Goal: Find specific page/section: Find specific page/section

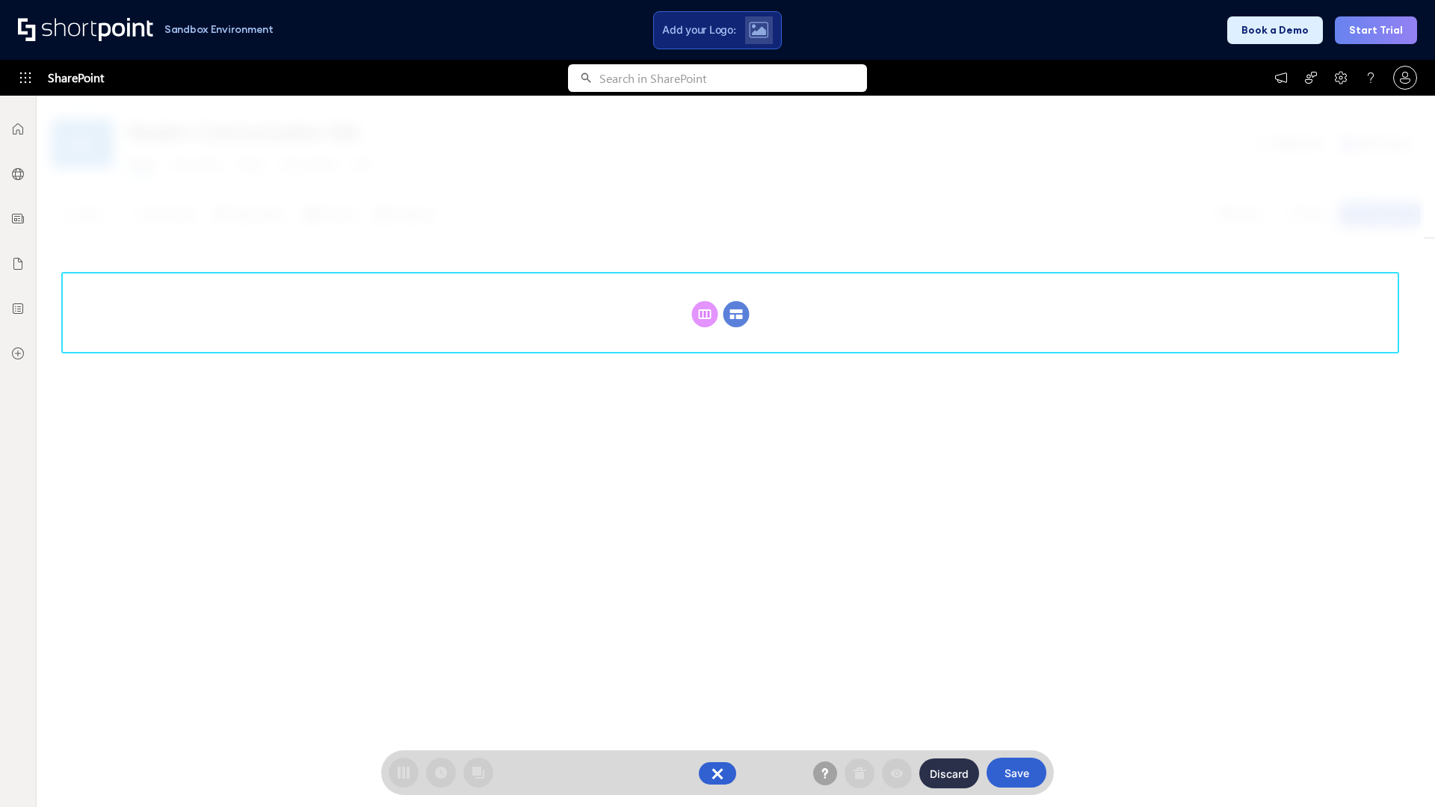
click at [736, 314] on circle at bounding box center [737, 314] width 26 height 26
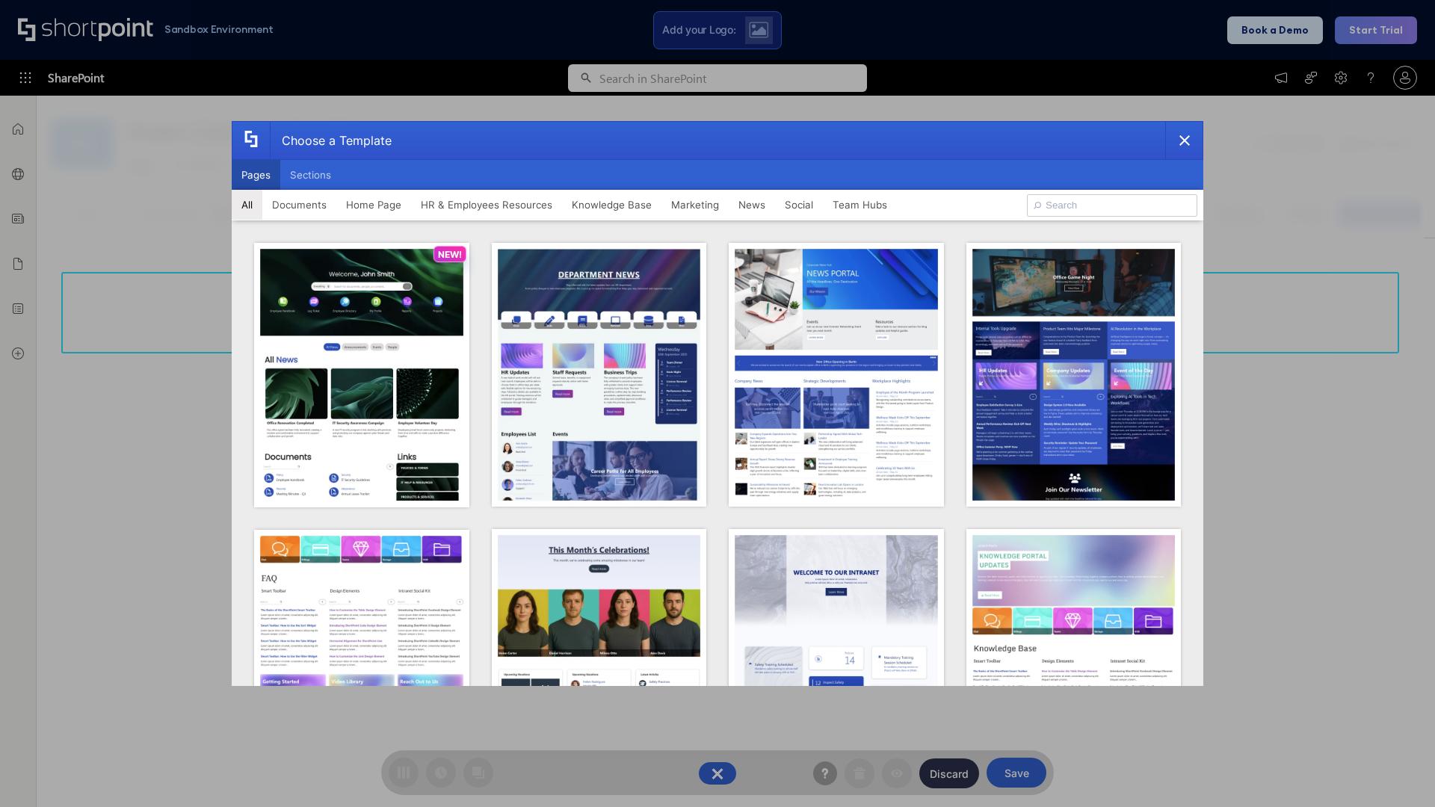
click at [256, 175] on button "Pages" at bounding box center [256, 175] width 49 height 30
type input "News Portal 4"
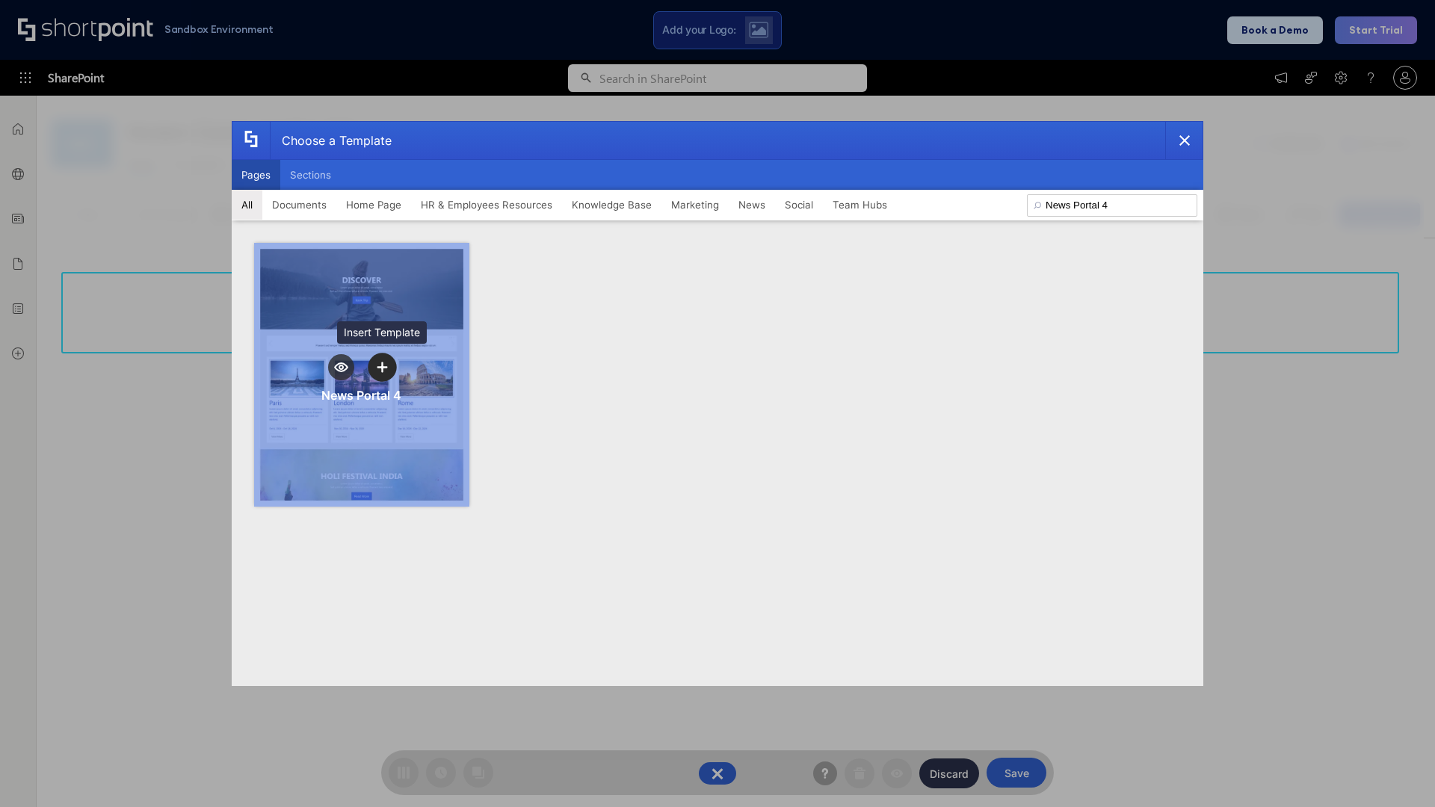
click at [382, 367] on icon "template selector" at bounding box center [382, 367] width 10 height 10
